Goal: Information Seeking & Learning: Learn about a topic

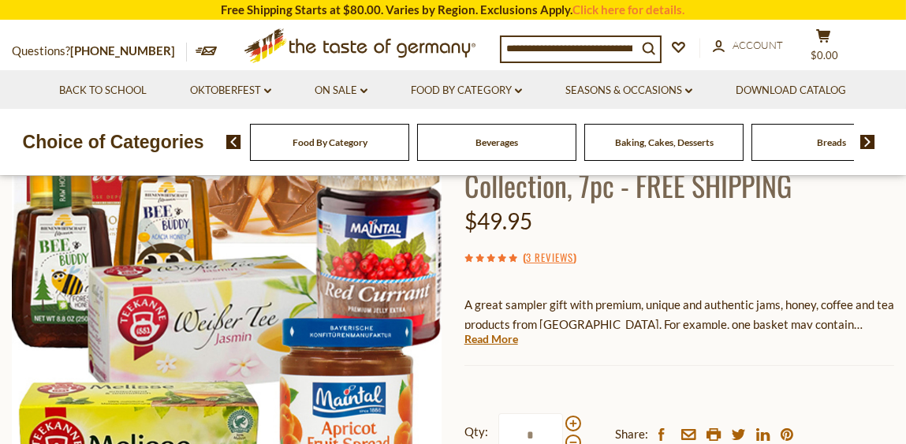
scroll to position [236, 0]
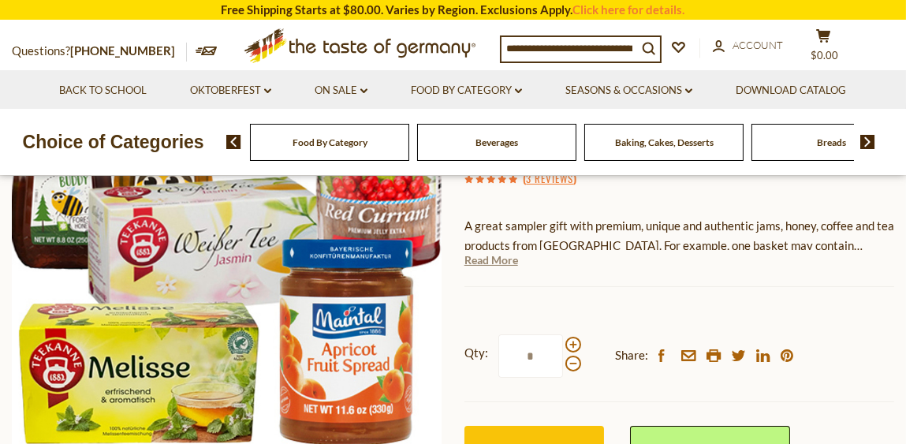
click at [503, 266] on link "Read More" at bounding box center [492, 260] width 54 height 16
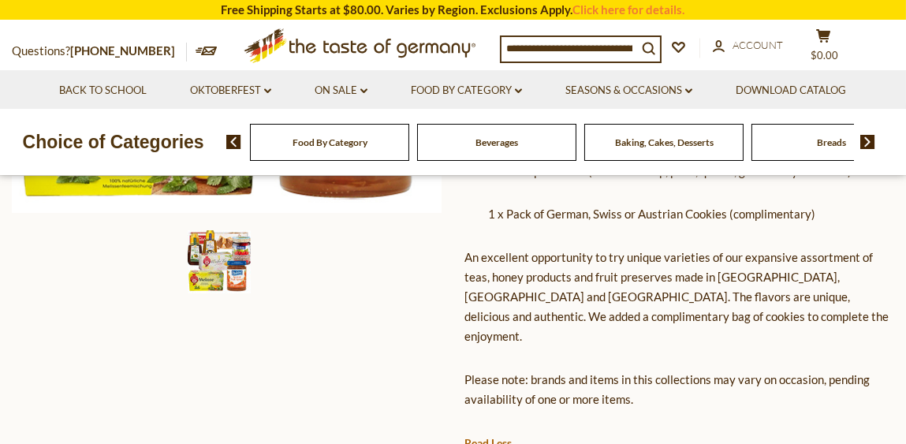
scroll to position [551, 0]
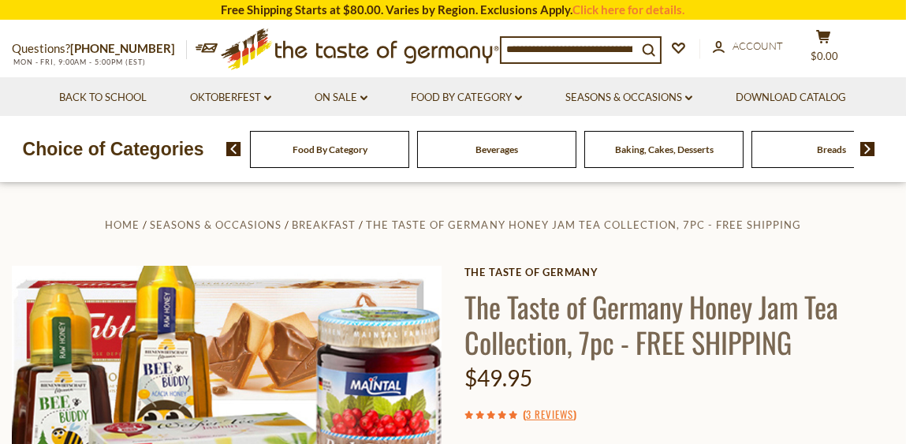
click at [870, 151] on img at bounding box center [868, 149] width 15 height 14
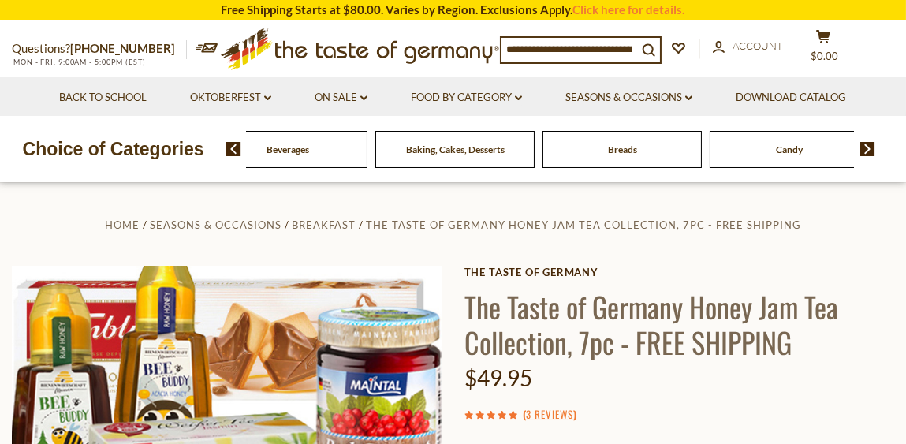
click at [200, 153] on div "Candy" at bounding box center [120, 149] width 159 height 37
click at [467, 149] on span "Baking, Cakes, Desserts" at bounding box center [455, 150] width 99 height 12
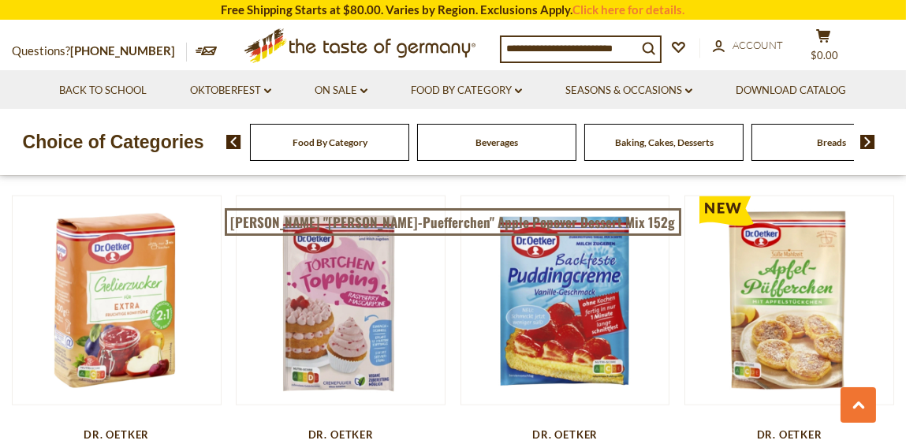
scroll to position [3470, 0]
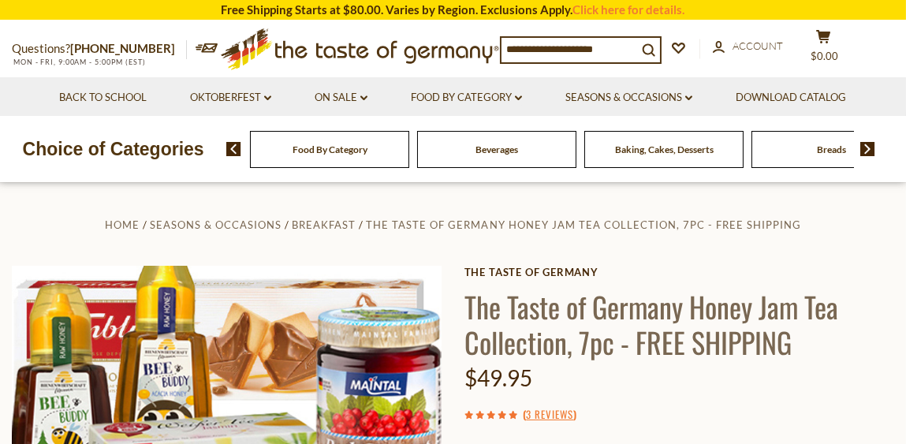
click at [866, 143] on img at bounding box center [868, 149] width 15 height 14
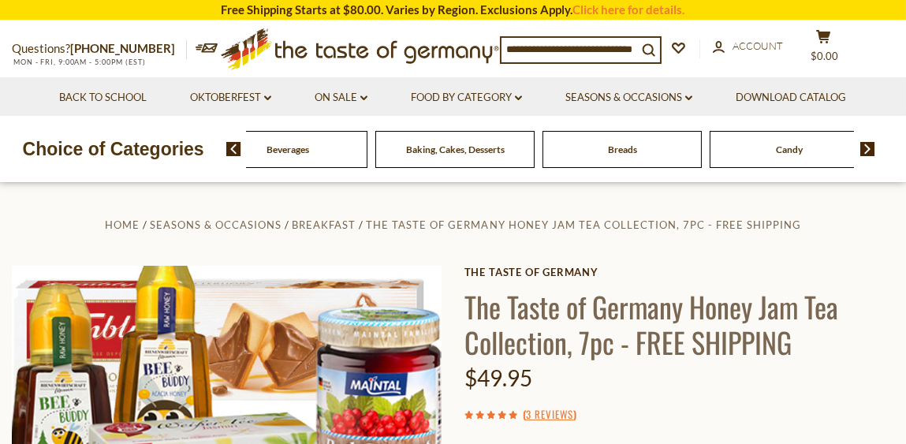
click at [866, 144] on img at bounding box center [868, 149] width 15 height 14
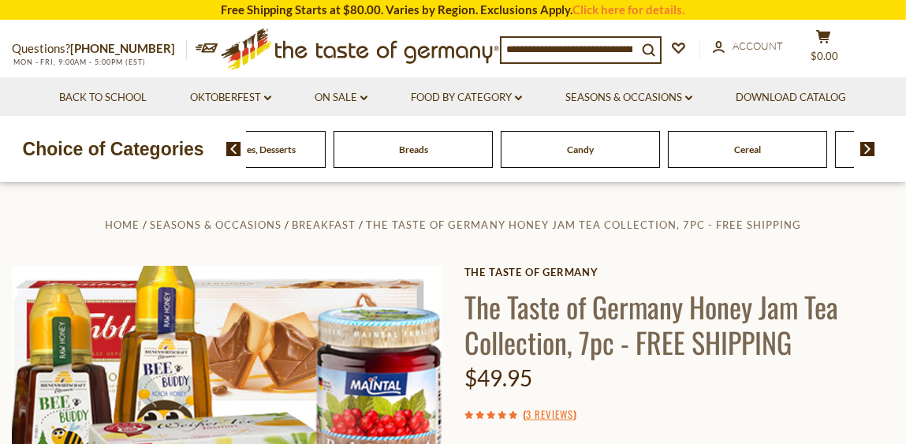
click at [866, 144] on img at bounding box center [868, 149] width 15 height 14
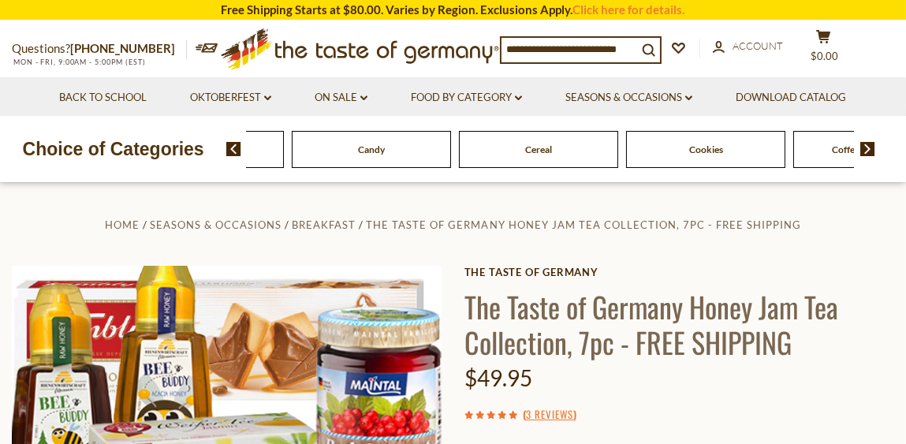
click at [384, 149] on span "Candy" at bounding box center [371, 150] width 27 height 12
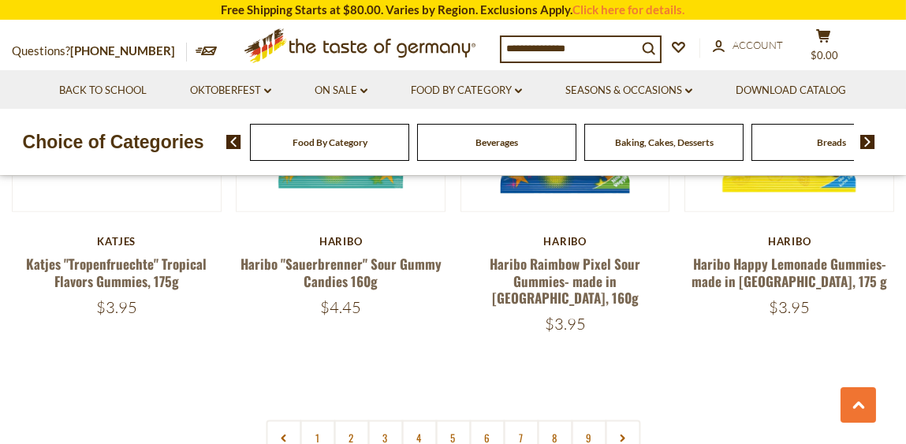
scroll to position [3628, 0]
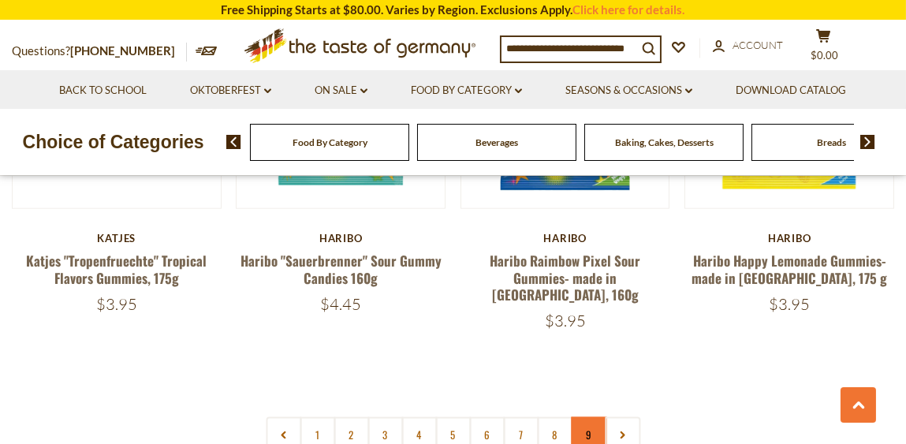
click at [585, 417] on link "9" at bounding box center [588, 434] width 35 height 35
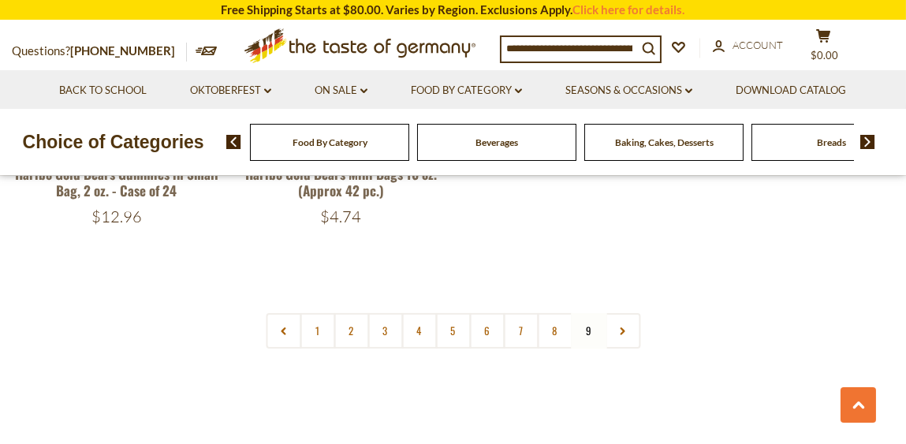
scroll to position [670, 0]
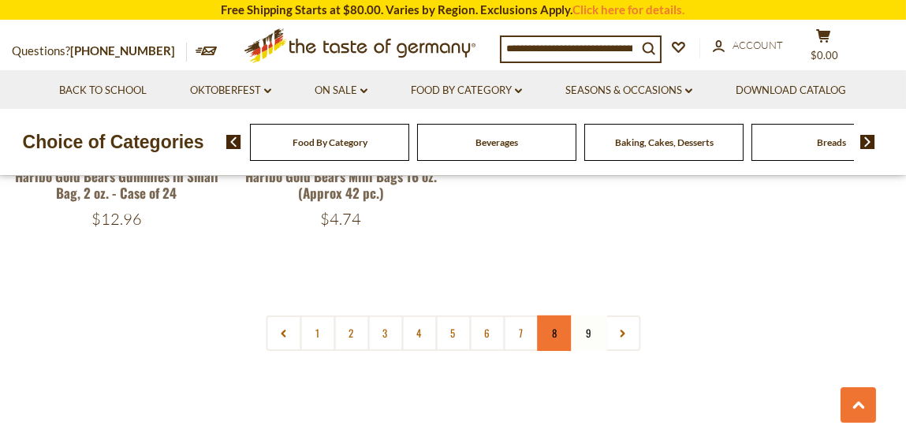
click at [547, 331] on link "8" at bounding box center [554, 333] width 35 height 35
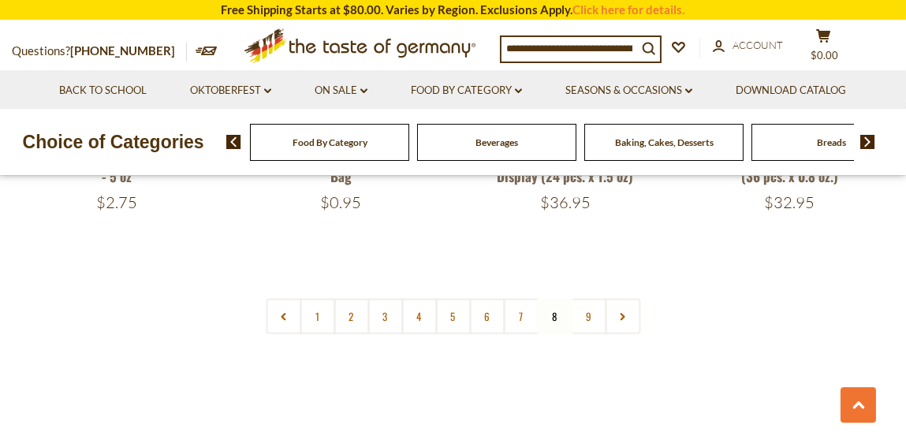
scroll to position [3667, 0]
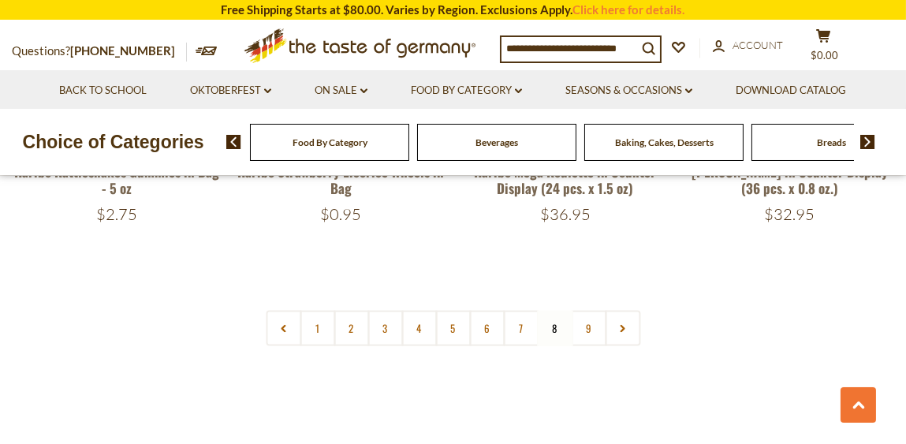
click at [485, 311] on link "6" at bounding box center [486, 328] width 35 height 35
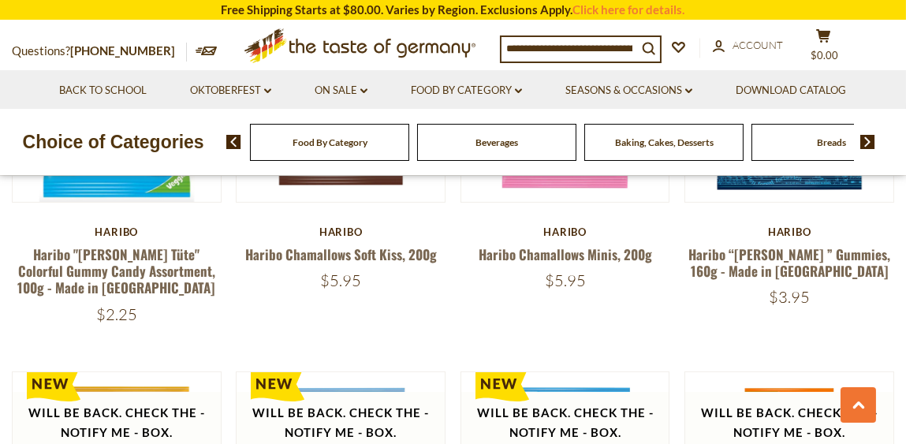
scroll to position [591, 0]
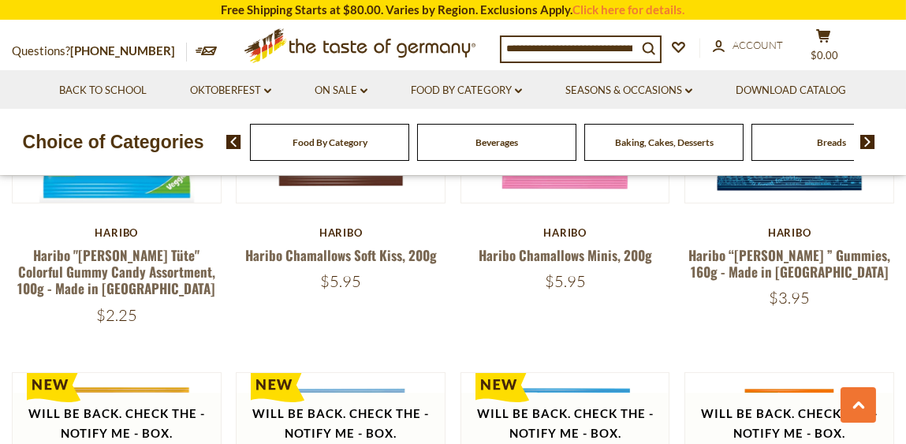
click at [861, 140] on img at bounding box center [868, 142] width 15 height 14
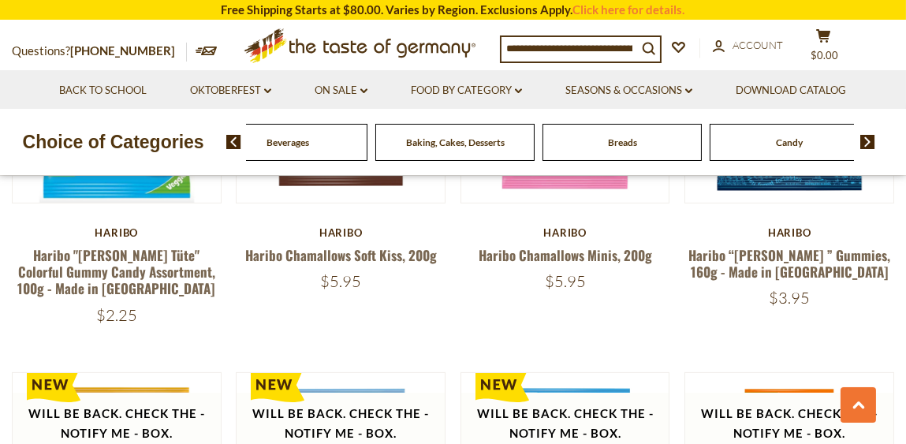
click at [861, 140] on img at bounding box center [868, 142] width 15 height 14
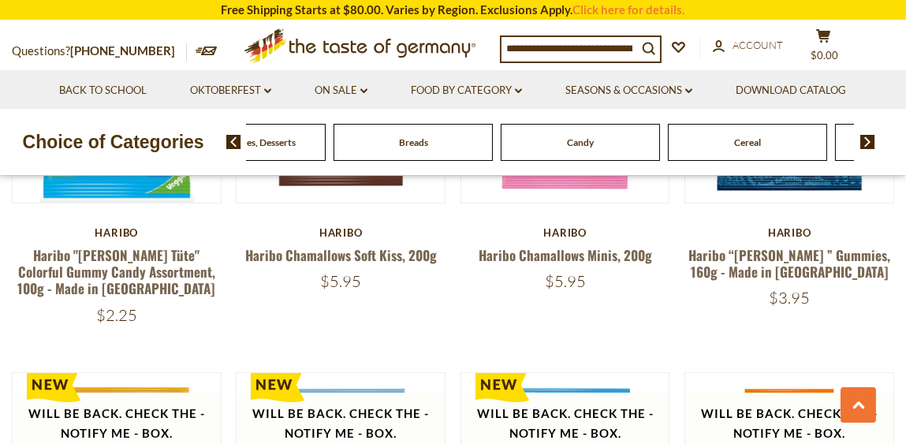
click at [861, 140] on img at bounding box center [868, 142] width 15 height 14
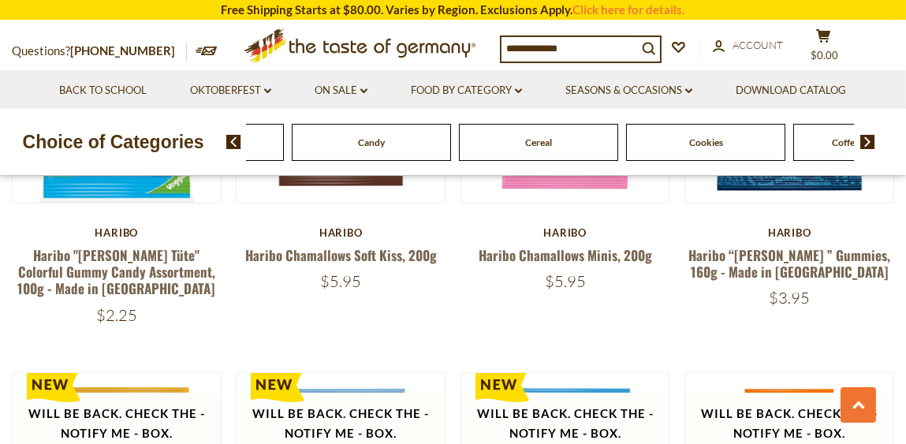
click at [861, 140] on img at bounding box center [868, 142] width 15 height 14
